Goal: Information Seeking & Learning: Check status

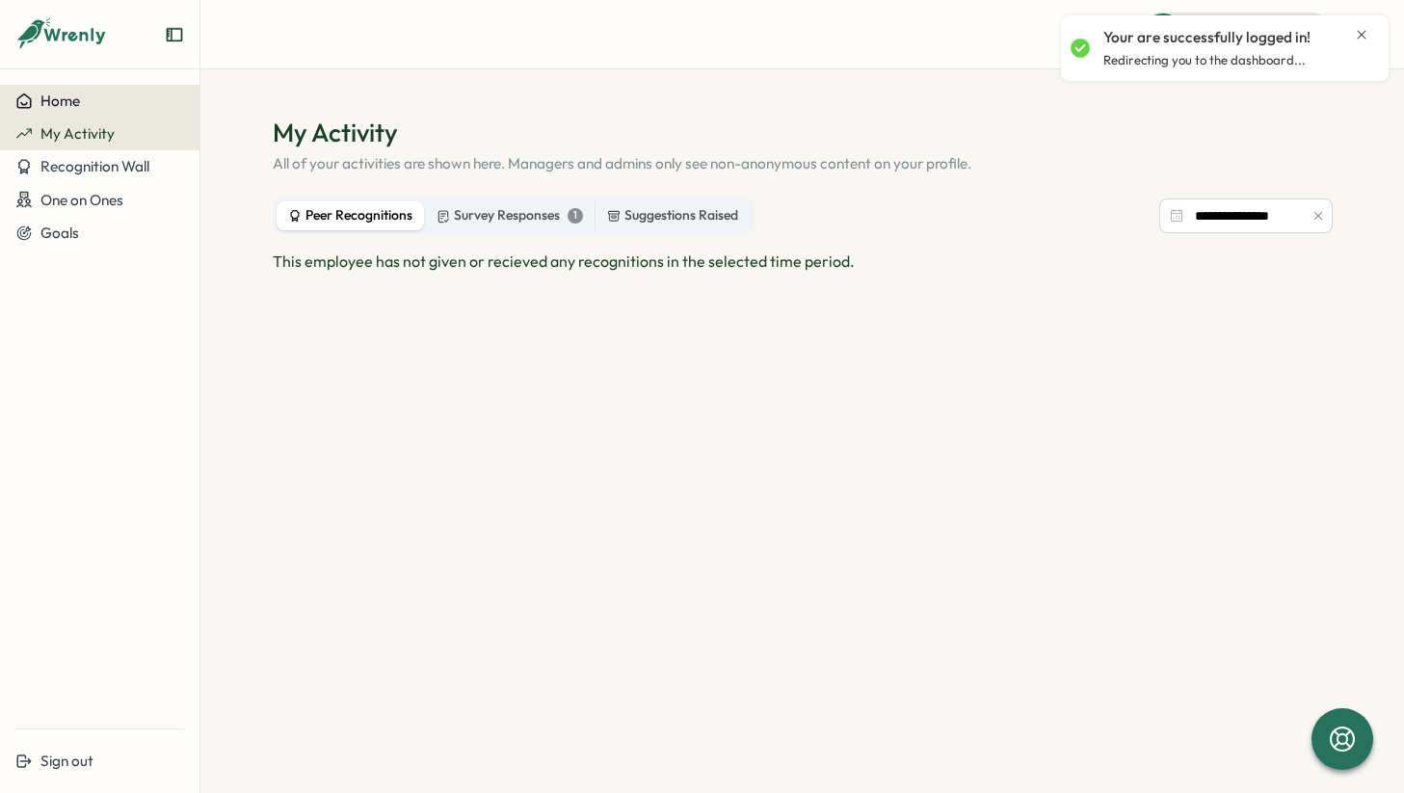
click at [96, 111] on button "Home" at bounding box center [99, 101] width 199 height 33
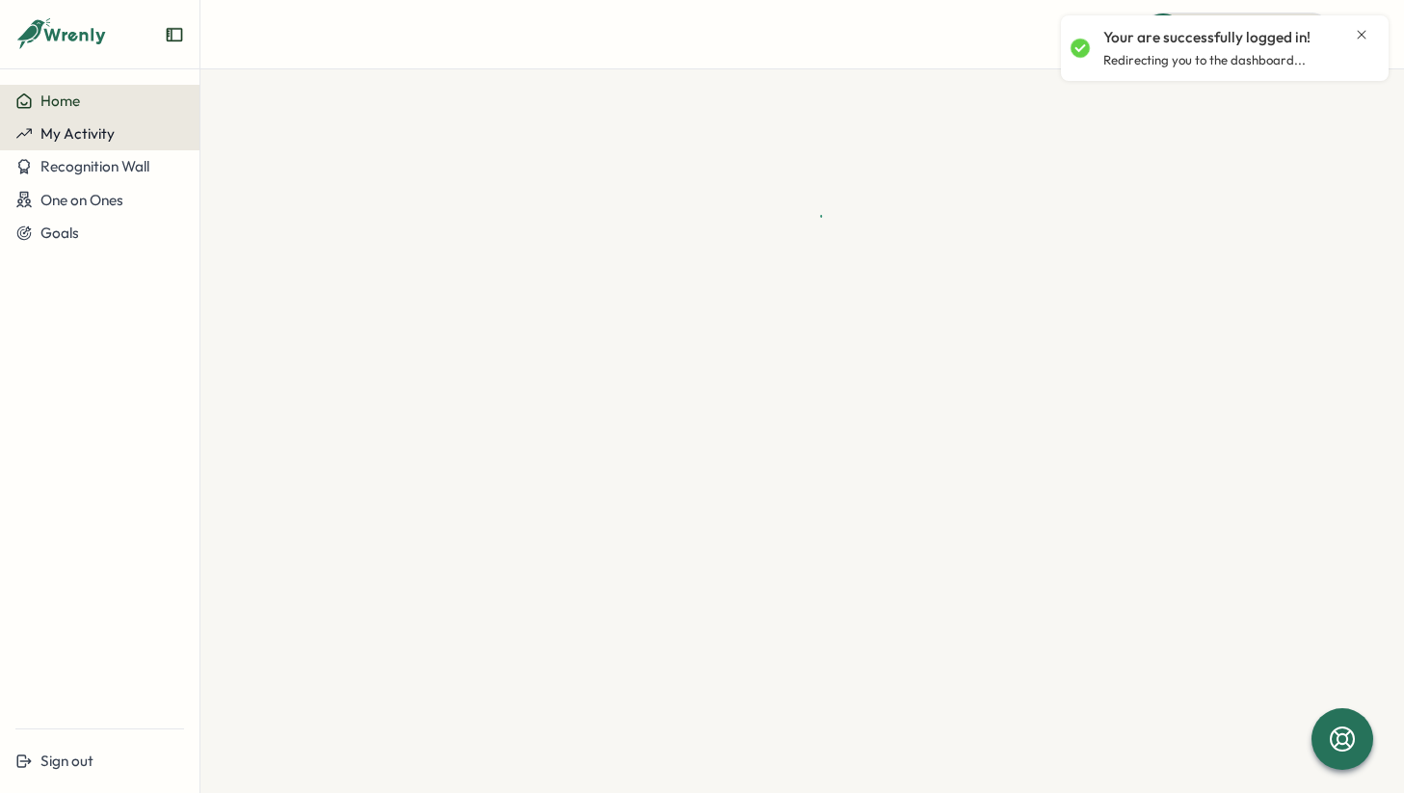
click at [84, 140] on span "My Activity" at bounding box center [77, 133] width 74 height 18
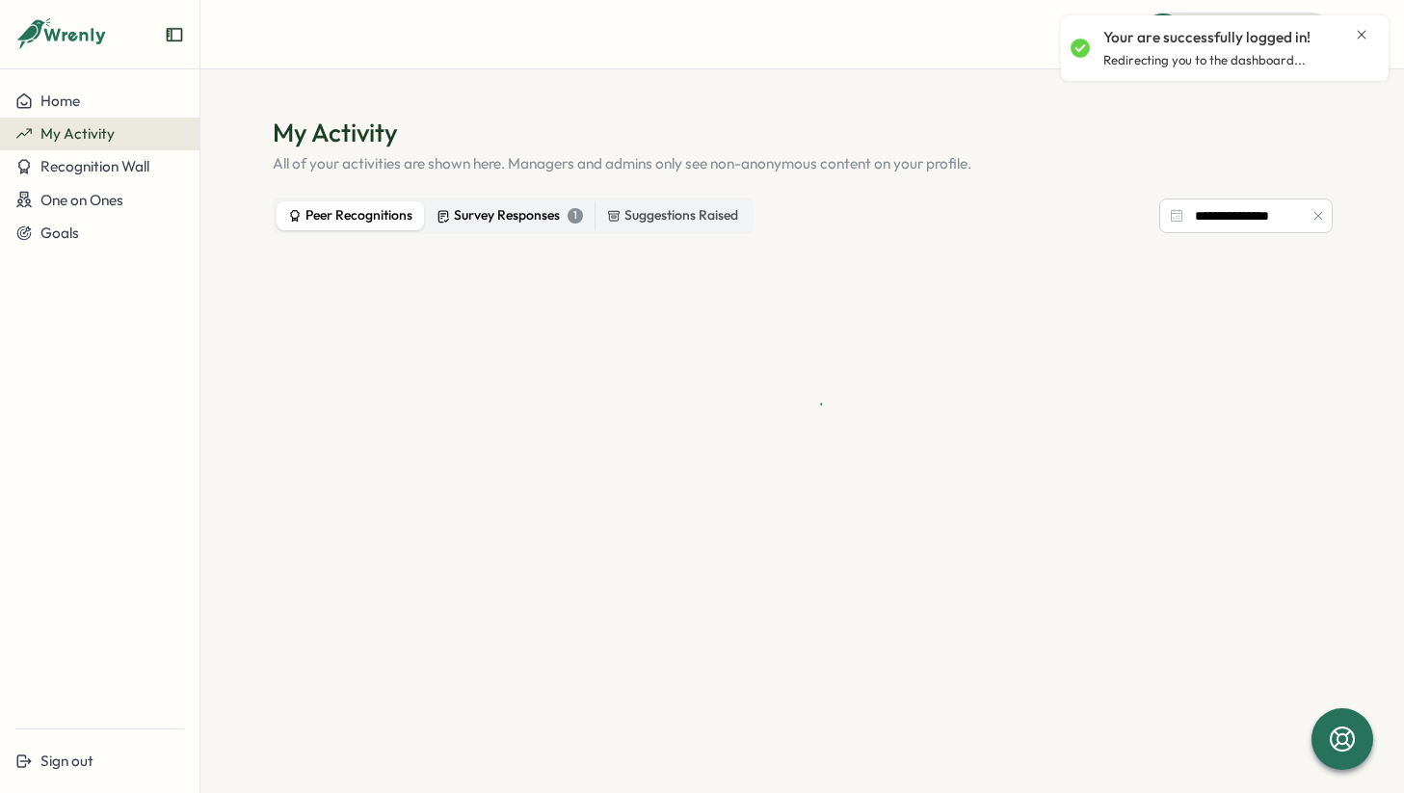
click at [519, 221] on div "Survey Responses 1" at bounding box center [509, 215] width 146 height 21
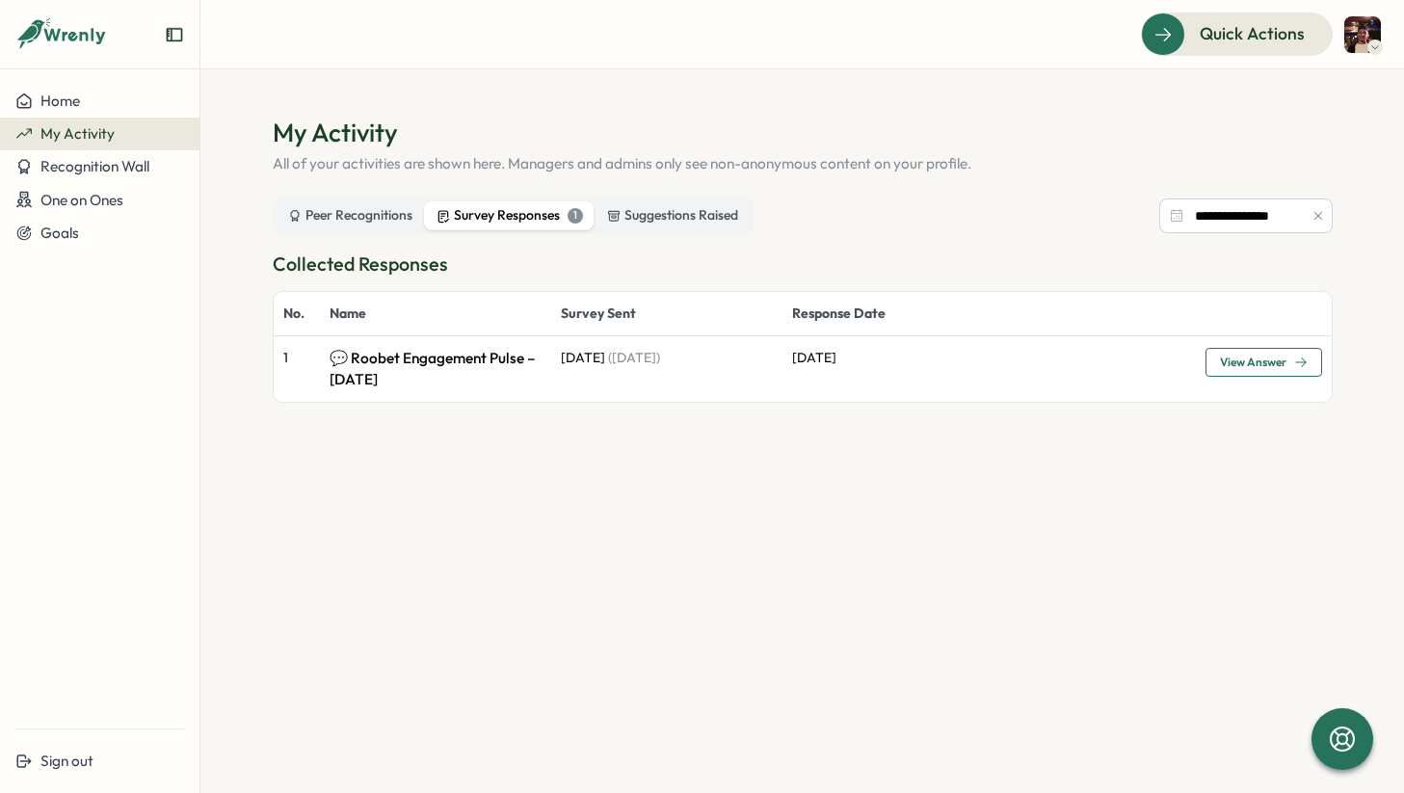
click at [478, 361] on p "💬 Roobet Engagement Pulse – [DATE]" at bounding box center [436, 369] width 212 height 42
click at [1243, 356] on span "View Answer" at bounding box center [1264, 362] width 88 height 27
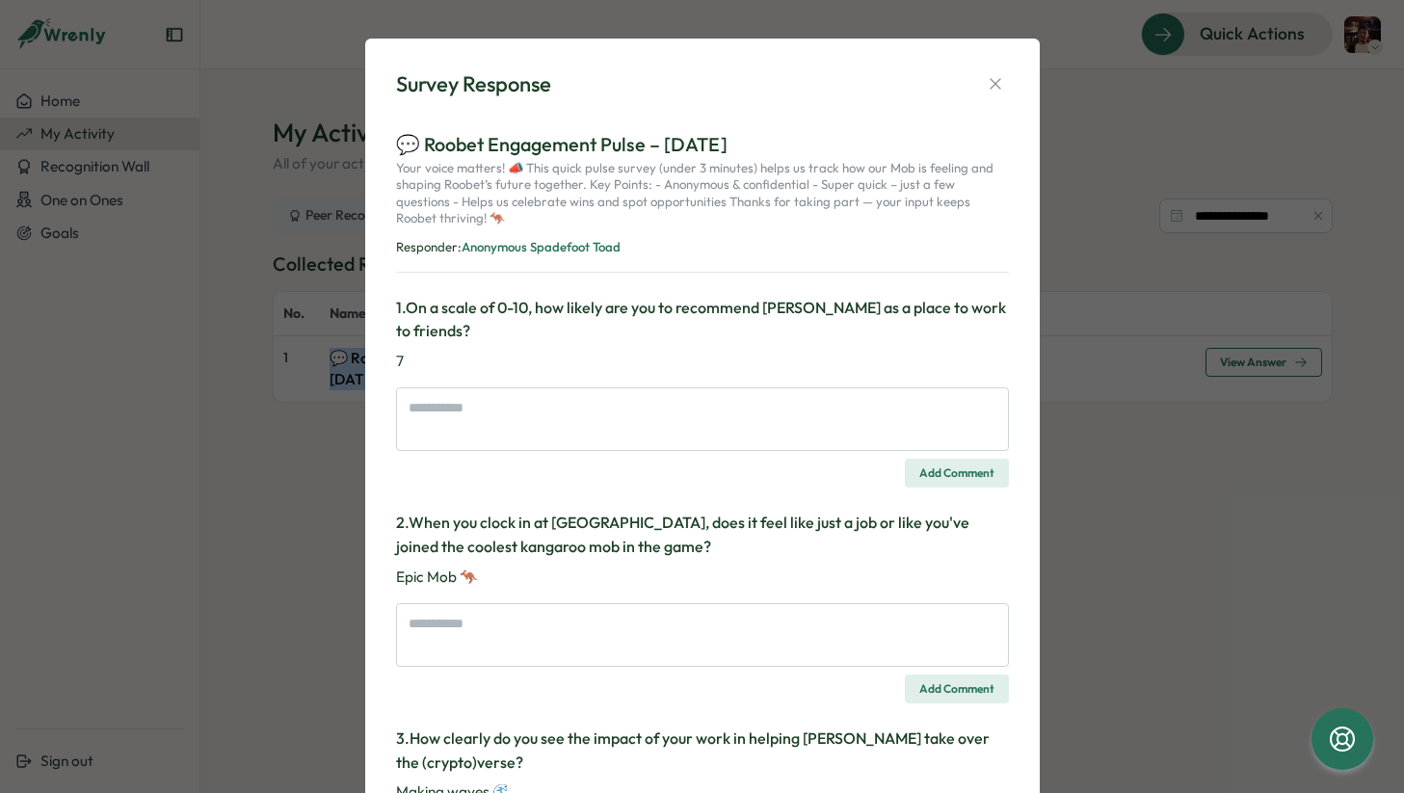
type textarea "*"
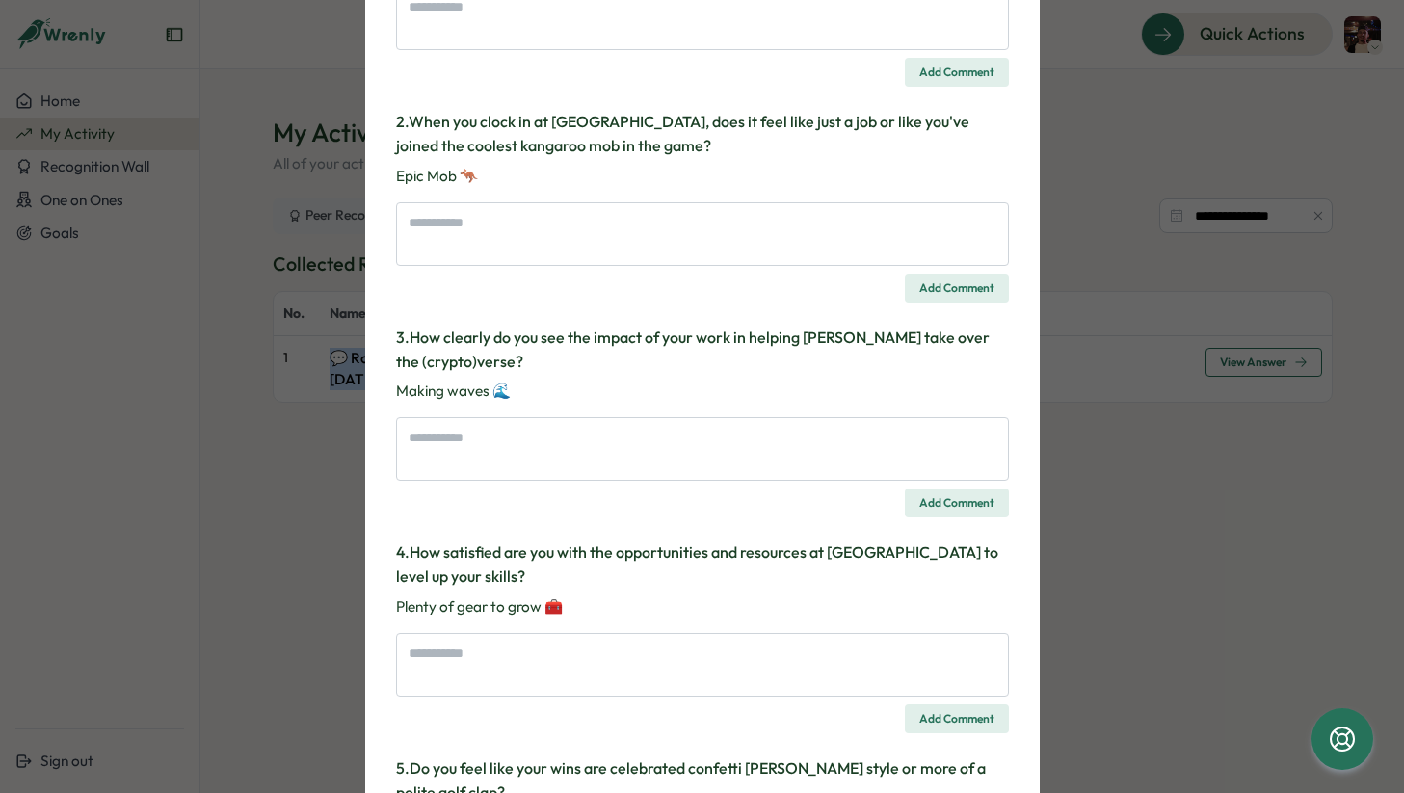
scroll to position [824, 0]
